Goal: Check status

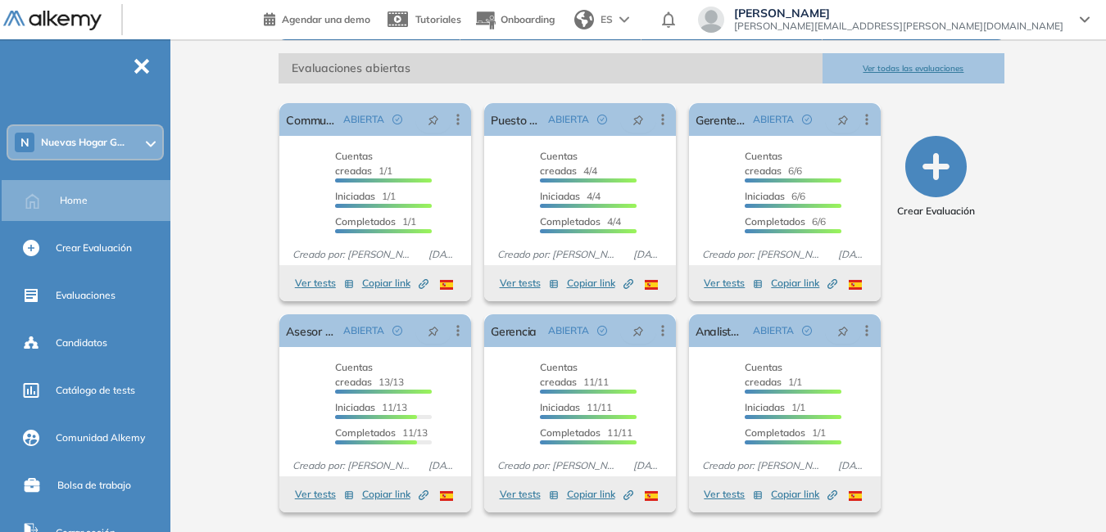
click at [124, 147] on span "Nuevas Hogar G..." at bounding box center [83, 142] width 84 height 13
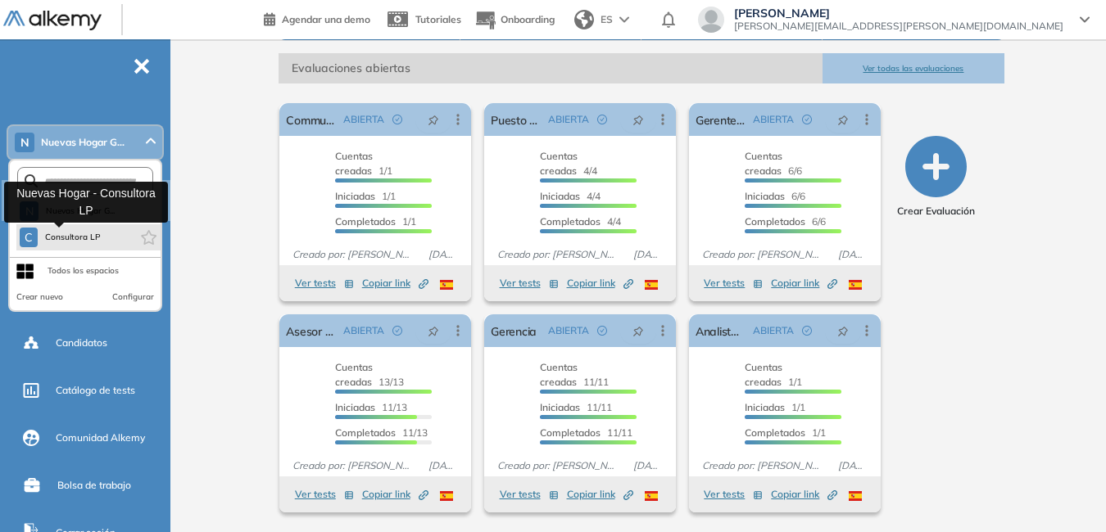
click at [86, 233] on span "Consultora LP" at bounding box center [72, 237] width 57 height 13
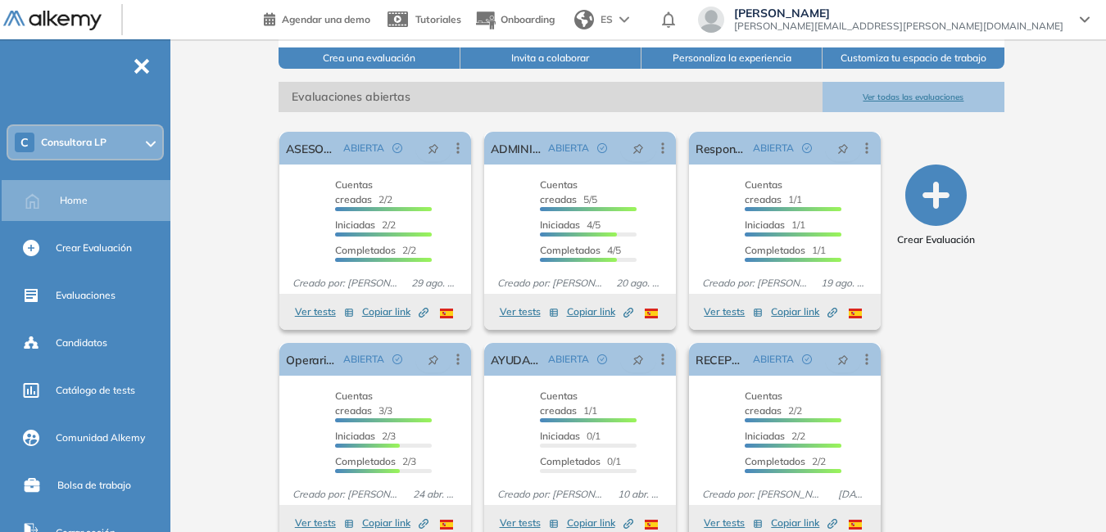
scroll to position [232, 0]
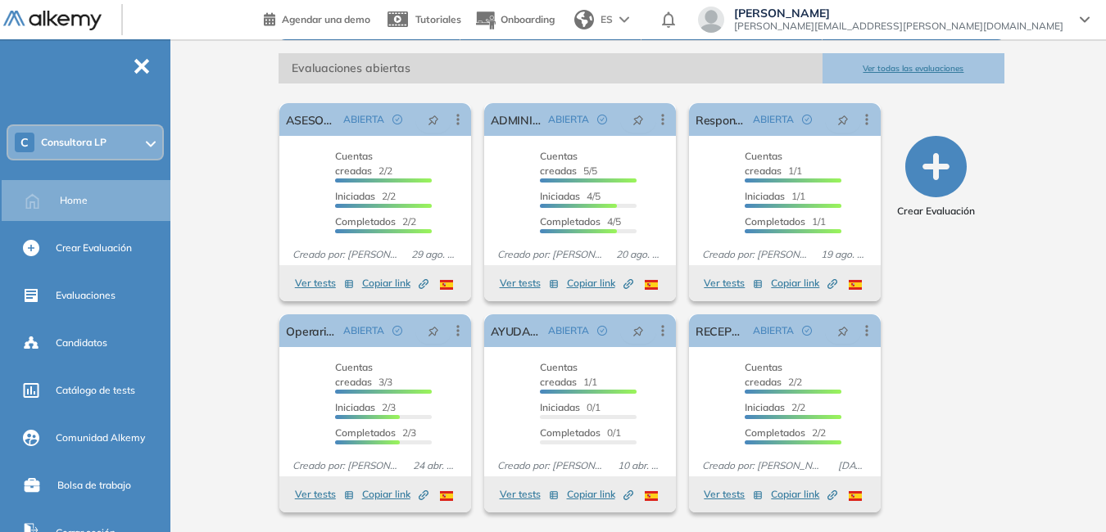
click at [878, 69] on button "Ver todas las evaluaciones" at bounding box center [912, 68] width 181 height 30
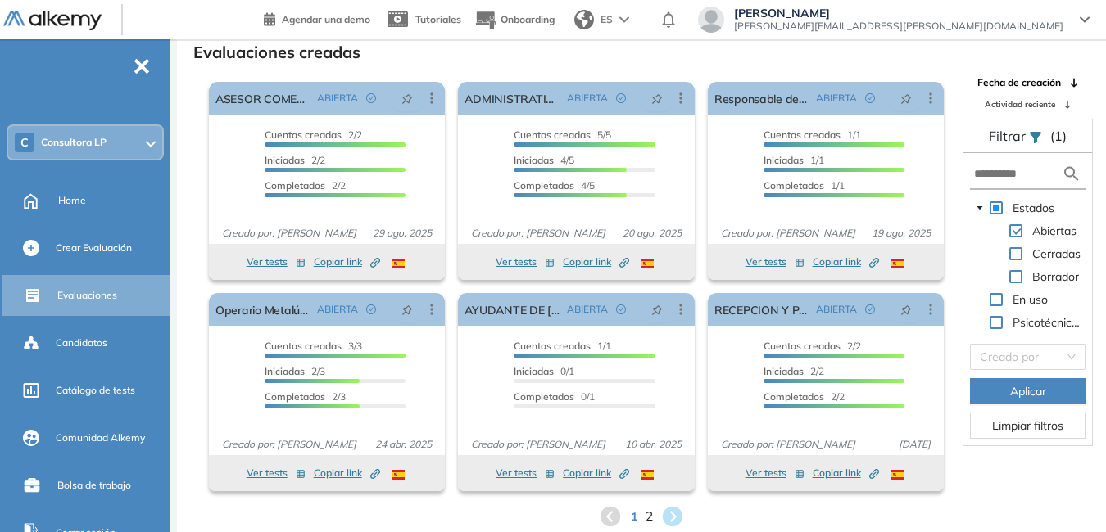
click at [648, 515] on span "2" at bounding box center [648, 516] width 7 height 19
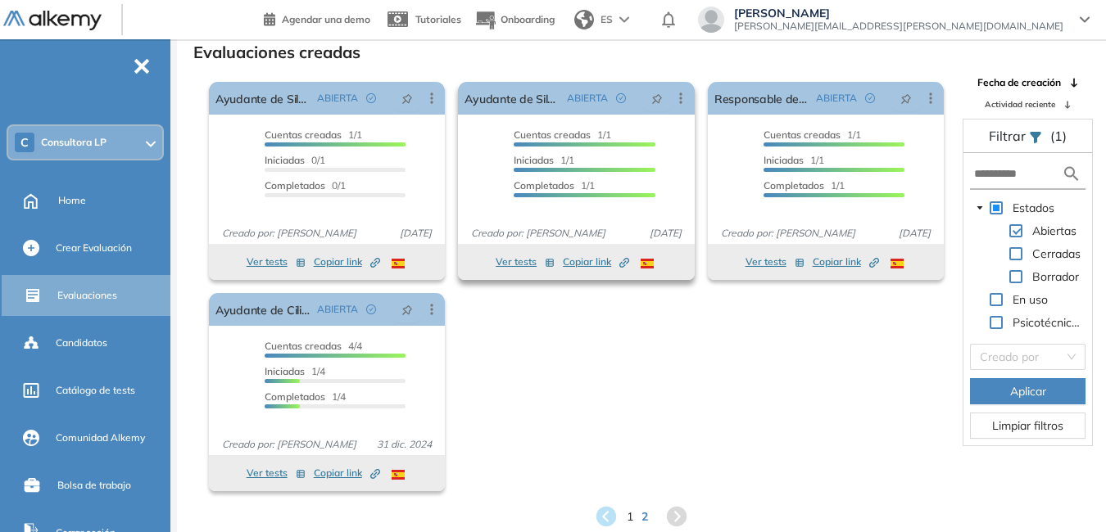
click at [515, 260] on button "Ver tests" at bounding box center [524, 262] width 59 height 20
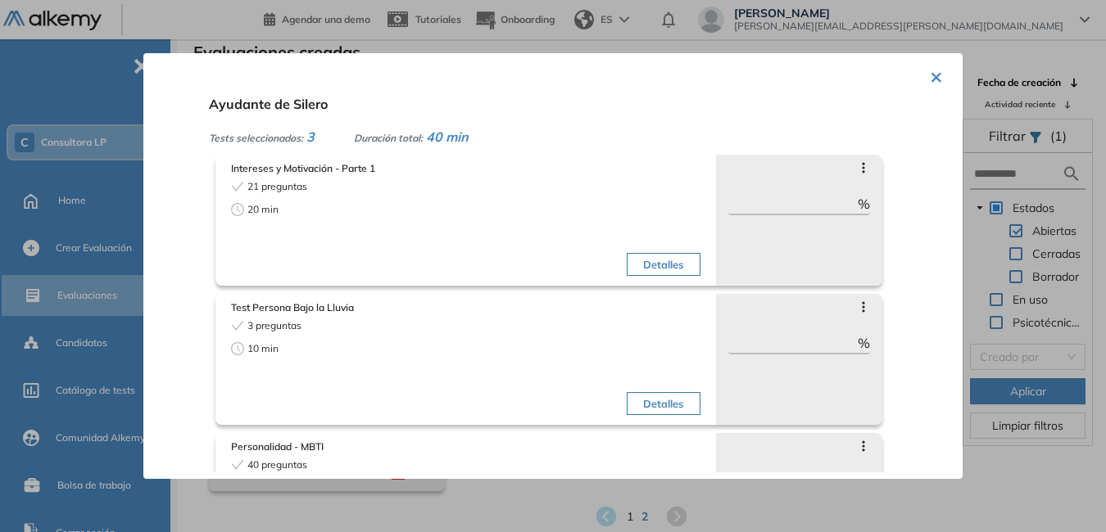
scroll to position [0, 0]
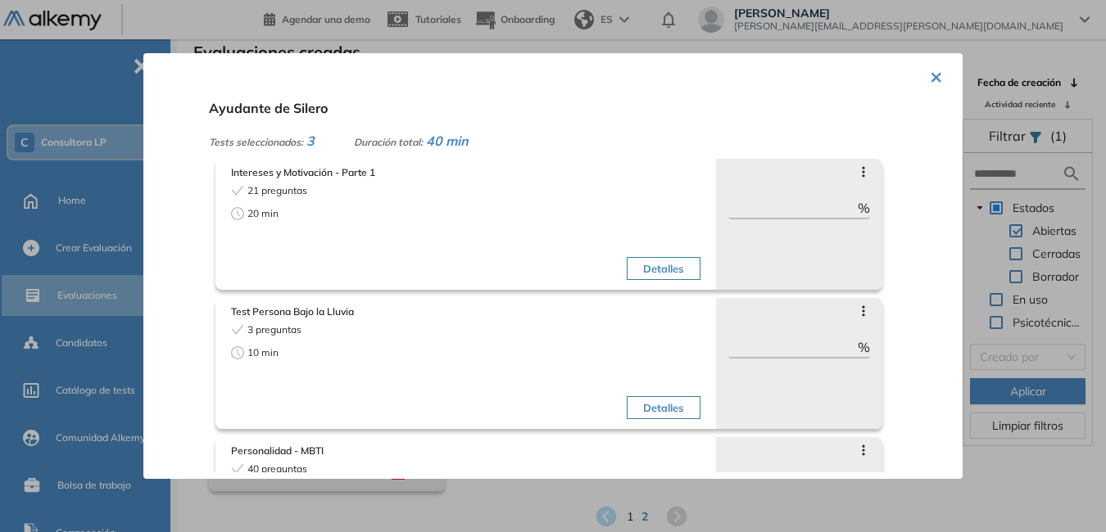
click at [934, 78] on button "×" at bounding box center [936, 76] width 13 height 32
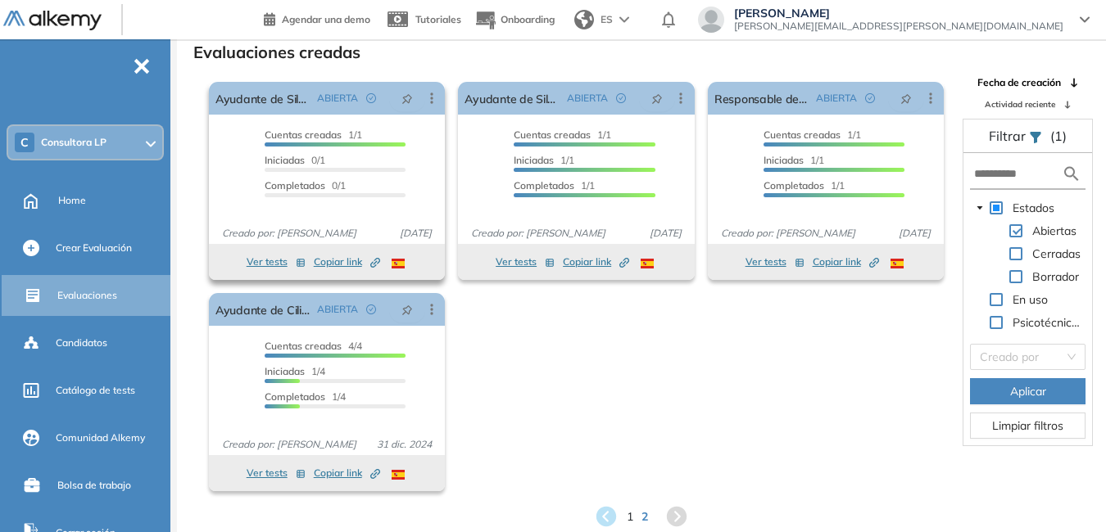
click at [256, 256] on button "Ver tests" at bounding box center [276, 262] width 59 height 20
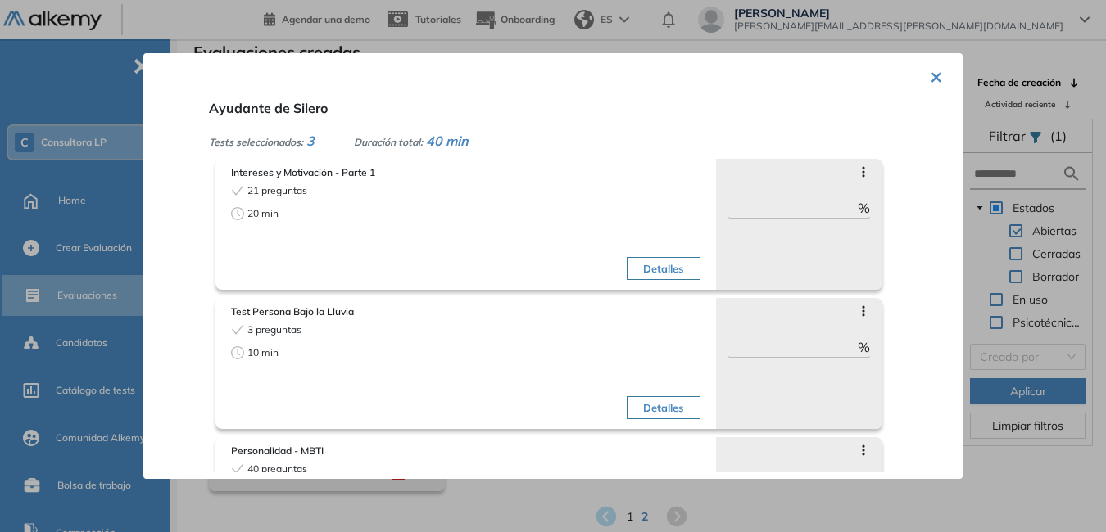
click at [933, 79] on button "×" at bounding box center [936, 76] width 13 height 32
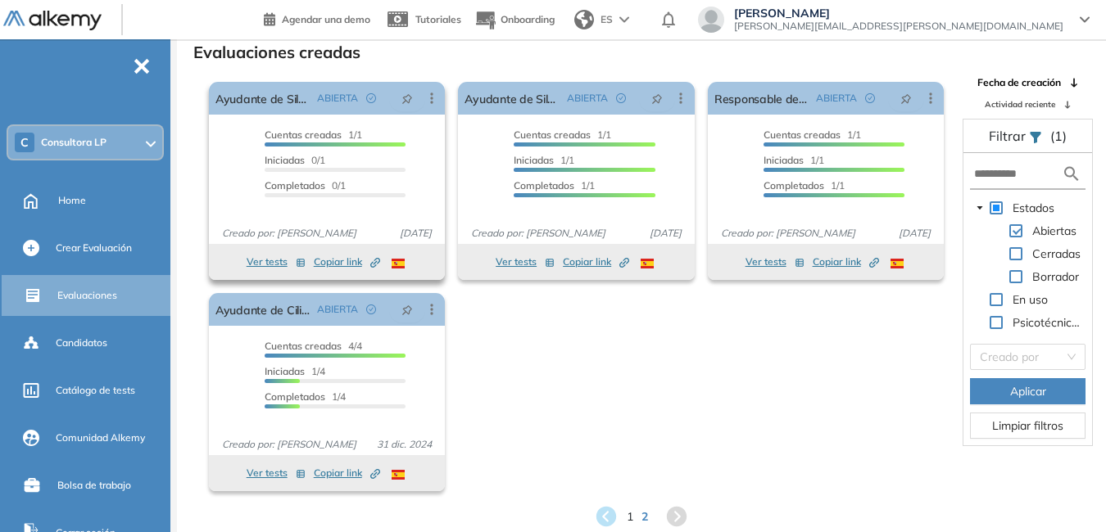
click at [334, 256] on span "Copiar link Created by potrace 1.16, written by [PERSON_NAME] [DATE]-[DATE]" at bounding box center [347, 262] width 66 height 15
